Goal: Information Seeking & Learning: Learn about a topic

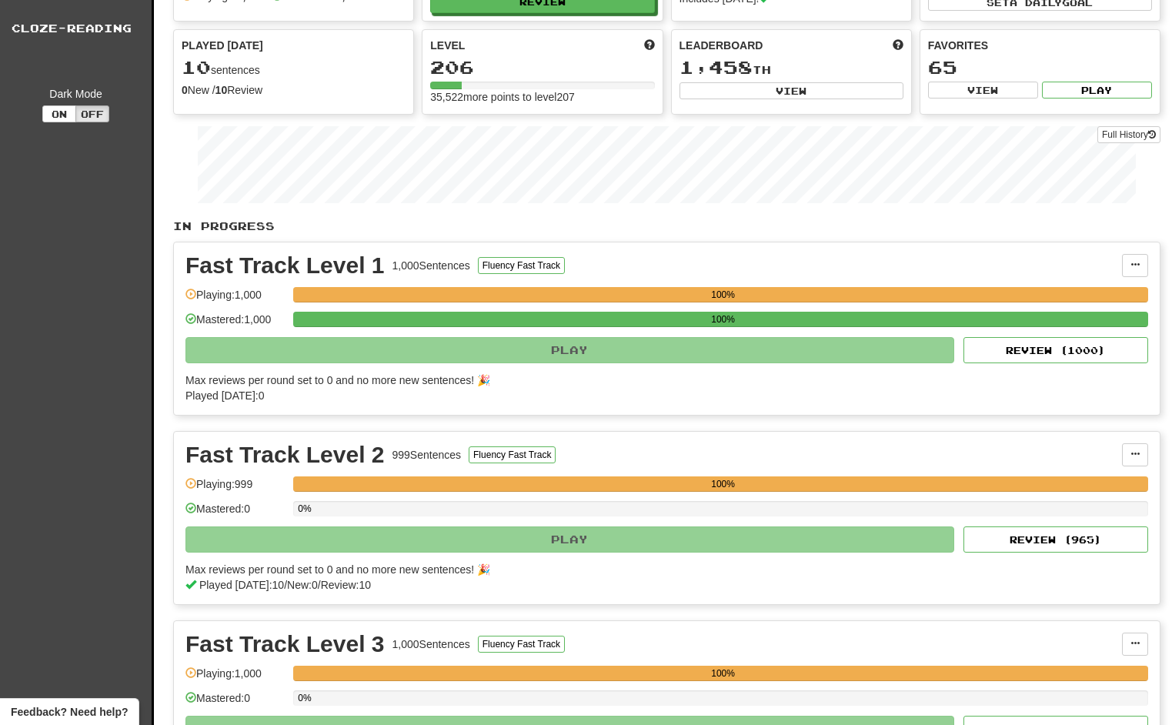
scroll to position [157, 0]
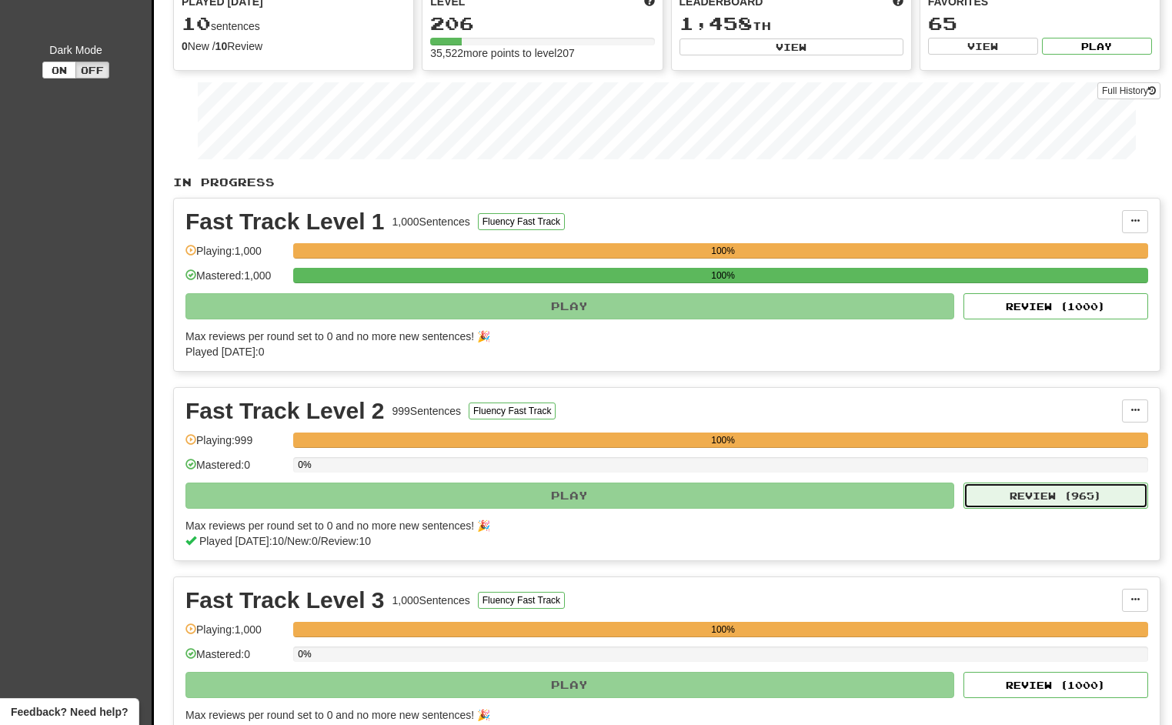
click at [1027, 503] on button "Review ( 965 )" at bounding box center [1056, 496] width 185 height 26
select select "**"
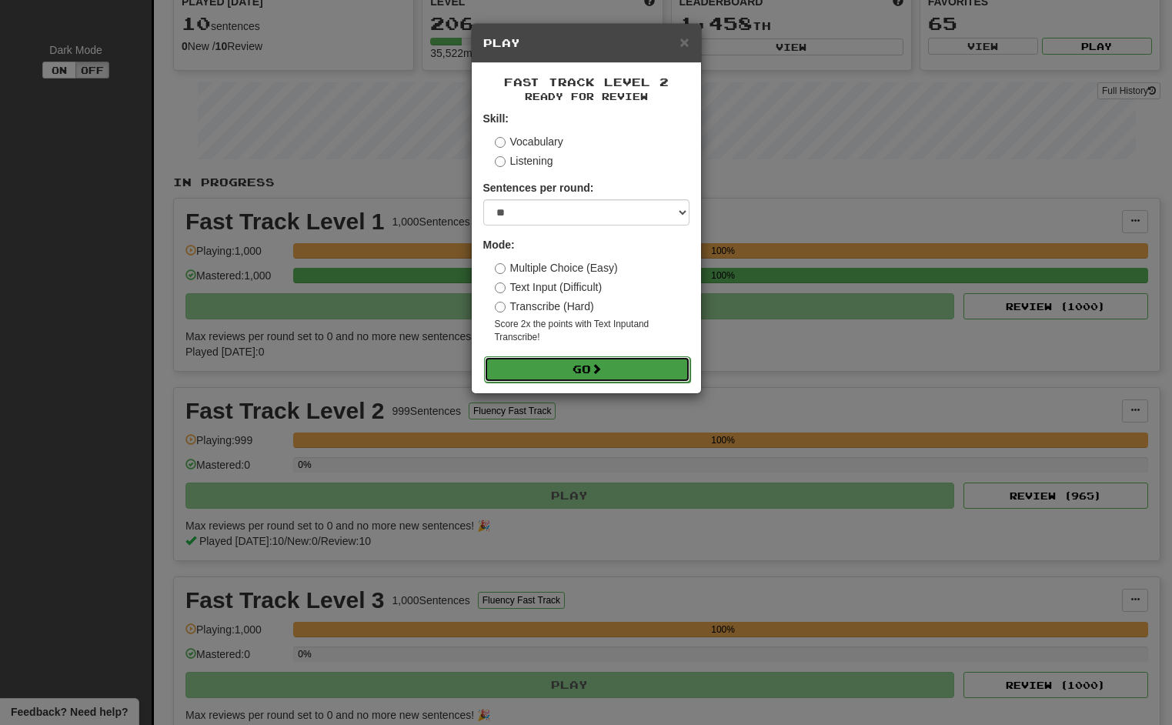
click at [587, 363] on button "Go" at bounding box center [587, 369] width 206 height 26
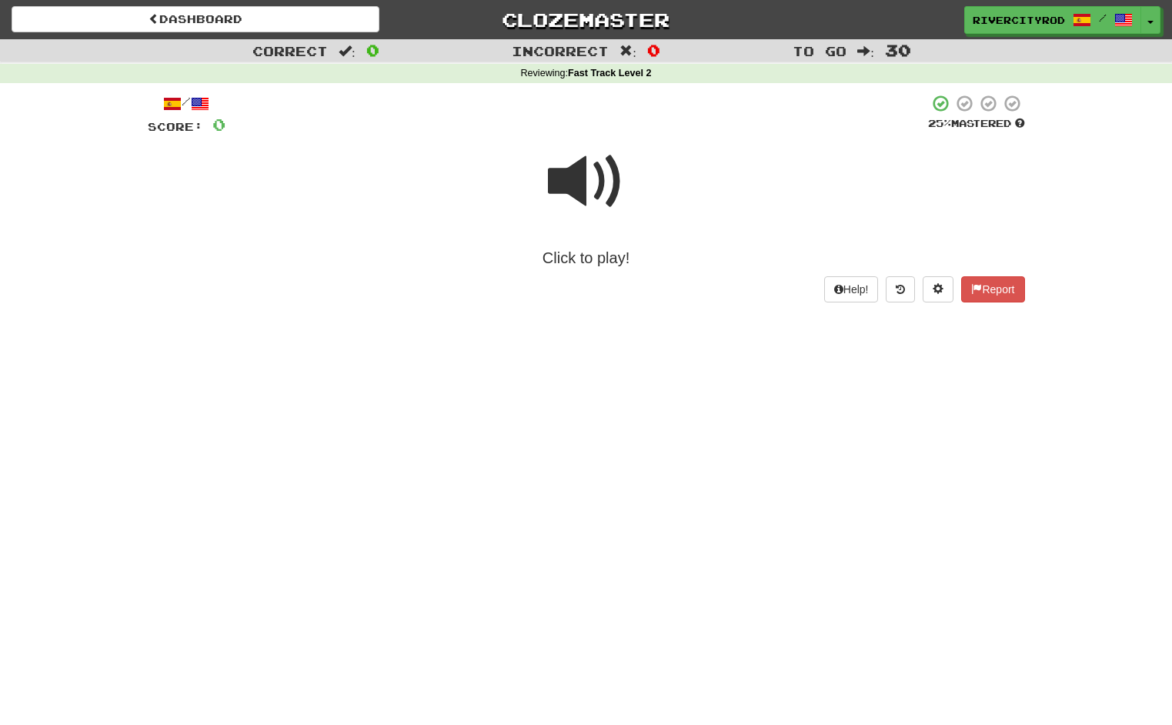
click at [580, 187] on span at bounding box center [586, 181] width 77 height 77
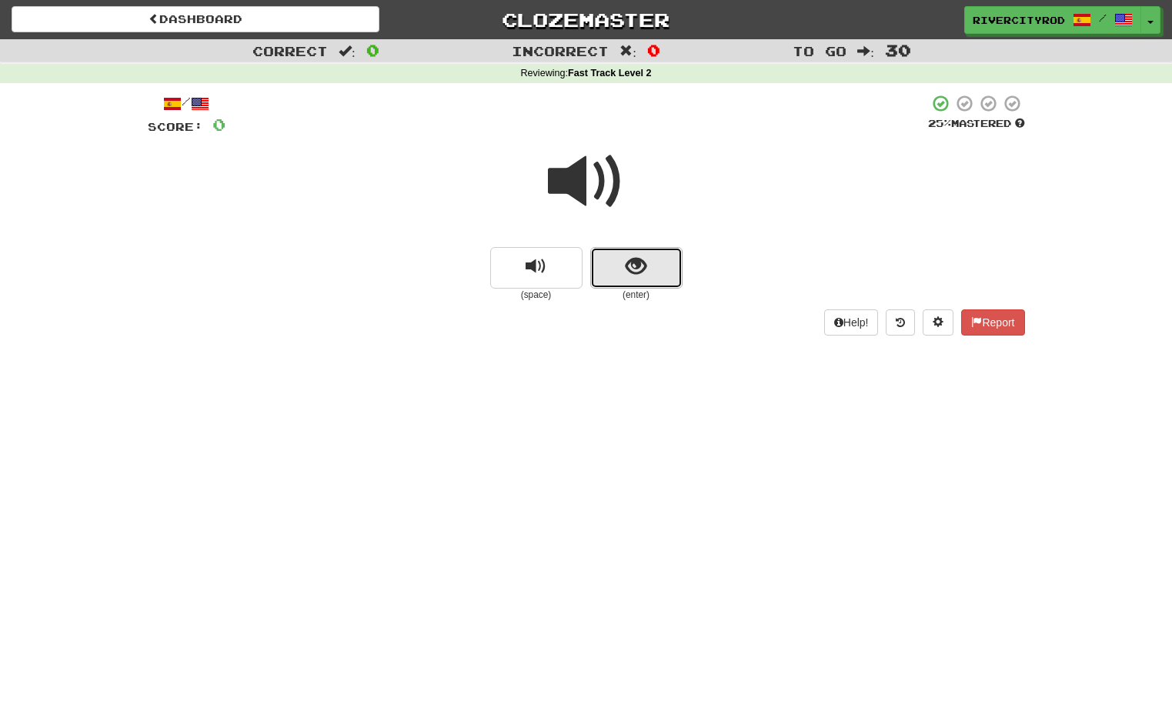
click at [655, 259] on button "show sentence" at bounding box center [636, 268] width 92 height 42
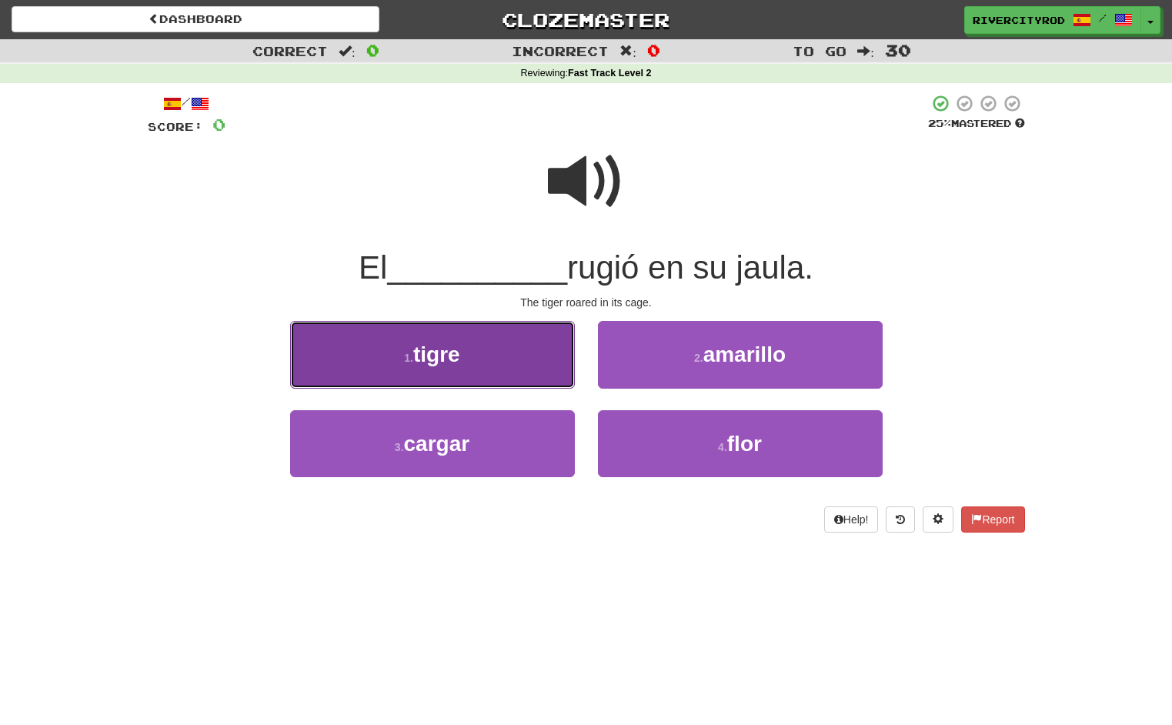
click at [530, 329] on button "1 . tigre" at bounding box center [432, 354] width 285 height 67
